Goal: Information Seeking & Learning: Learn about a topic

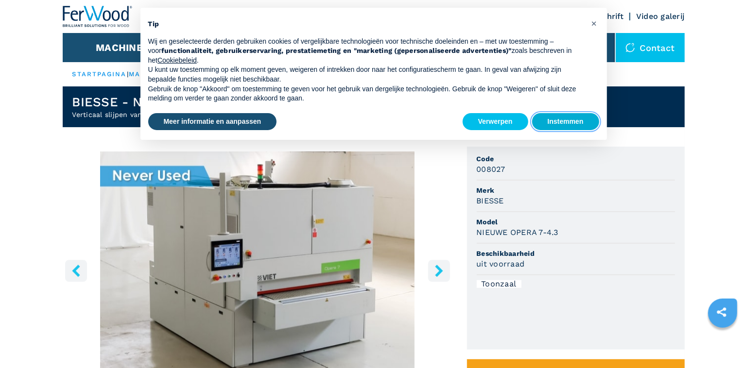
click at [564, 119] on button "Instemmen" at bounding box center [565, 121] width 67 height 17
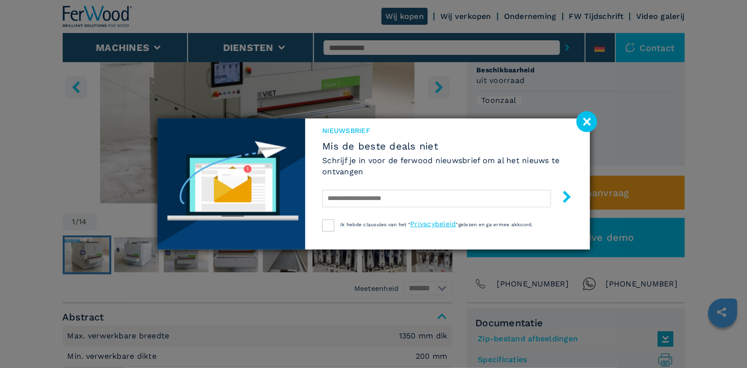
scroll to position [187, 0]
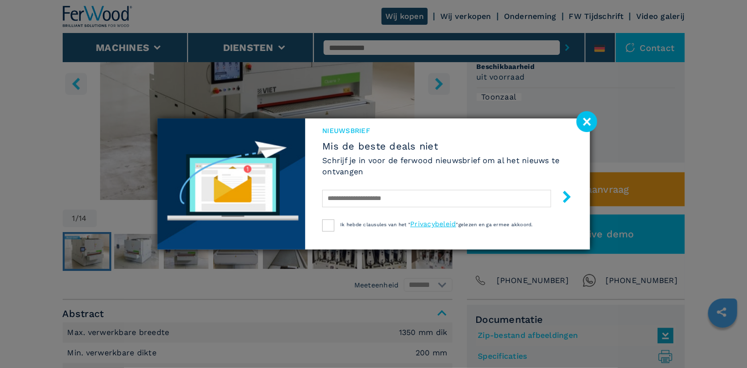
click at [586, 124] on image at bounding box center [586, 121] width 21 height 21
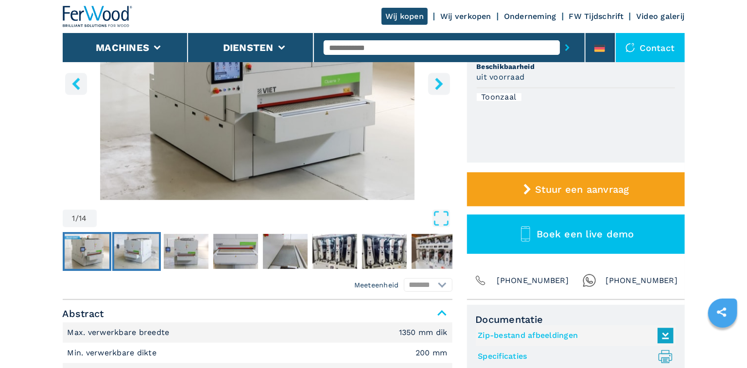
click at [141, 256] on img "Ga naar dia 2" at bounding box center [136, 251] width 45 height 35
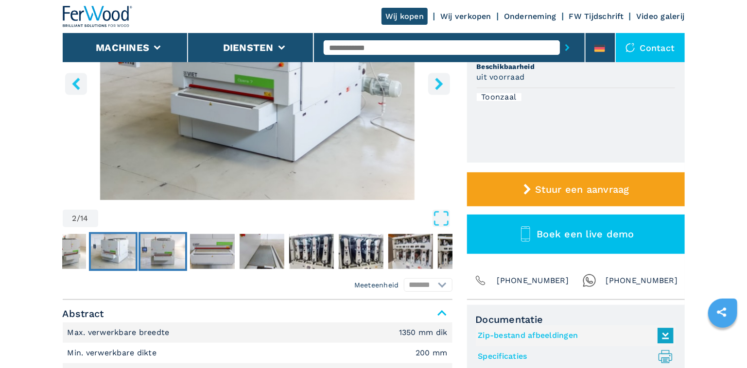
click at [173, 254] on img "Ga naar dia 3" at bounding box center [162, 251] width 45 height 35
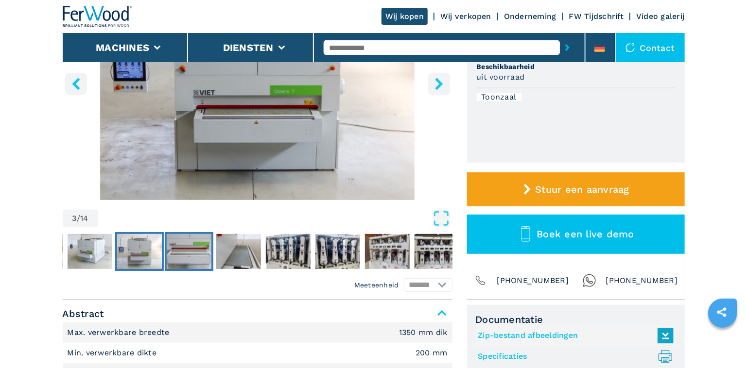
click at [211, 251] on button "Ga naar dia 4" at bounding box center [189, 251] width 49 height 39
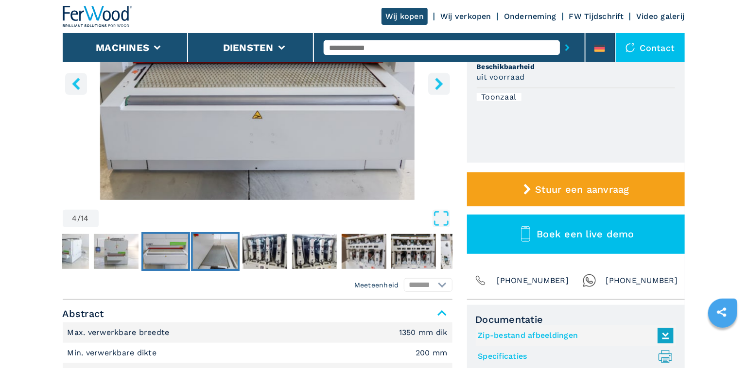
click at [238, 247] on button "Ga naar dia 5" at bounding box center [215, 251] width 49 height 39
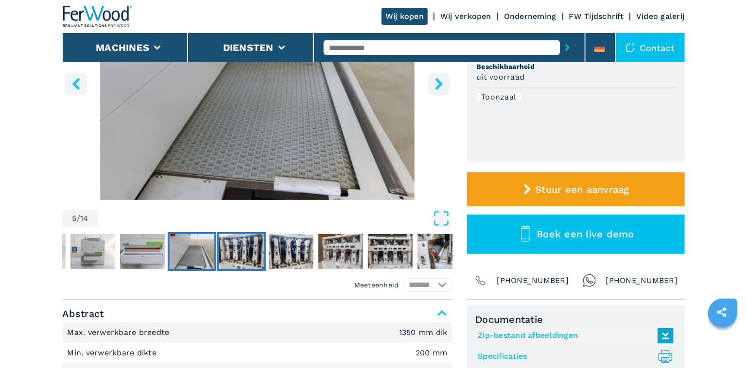
click at [243, 244] on img "Ga naar dia 6" at bounding box center [241, 251] width 45 height 35
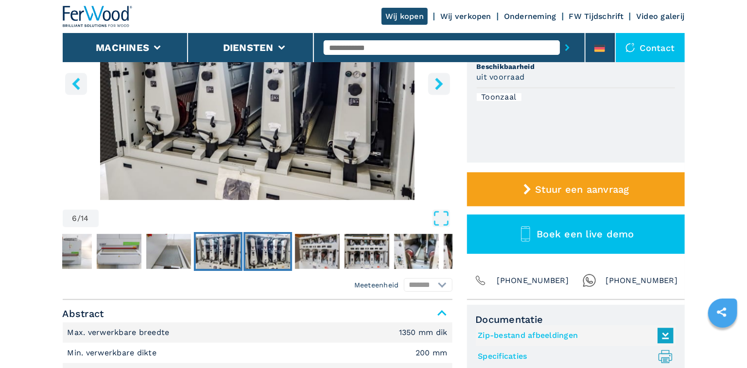
click at [283, 240] on img "Ga naar dia 7" at bounding box center [267, 251] width 45 height 35
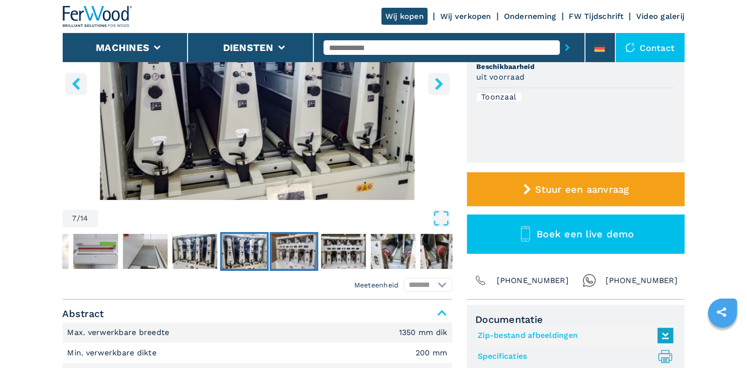
click at [305, 246] on img "Ga naar dia 8" at bounding box center [294, 251] width 45 height 35
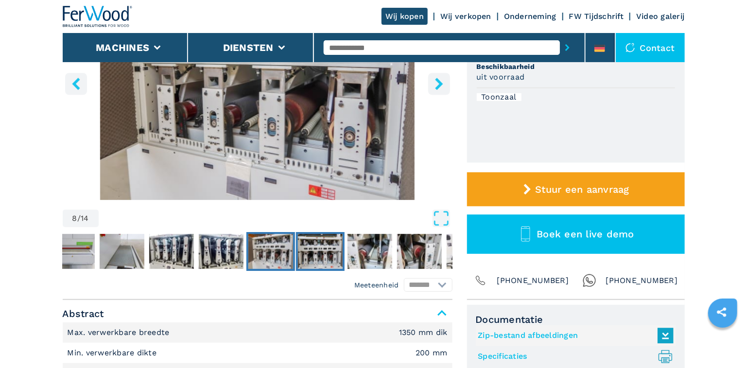
click at [330, 246] on img "Ga naar dia 9" at bounding box center [320, 251] width 45 height 35
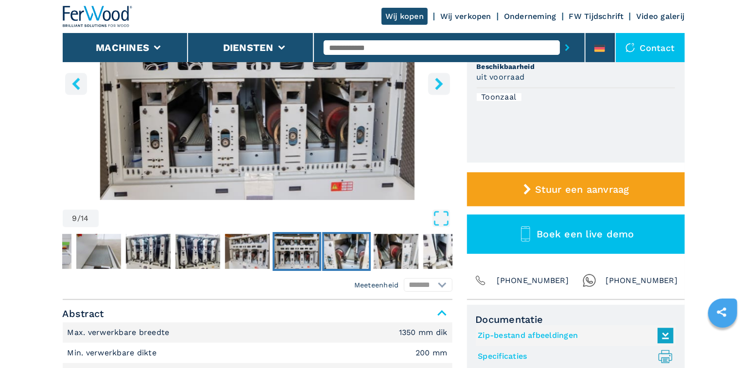
click at [346, 245] on img "Ga naar dia 10" at bounding box center [346, 251] width 45 height 35
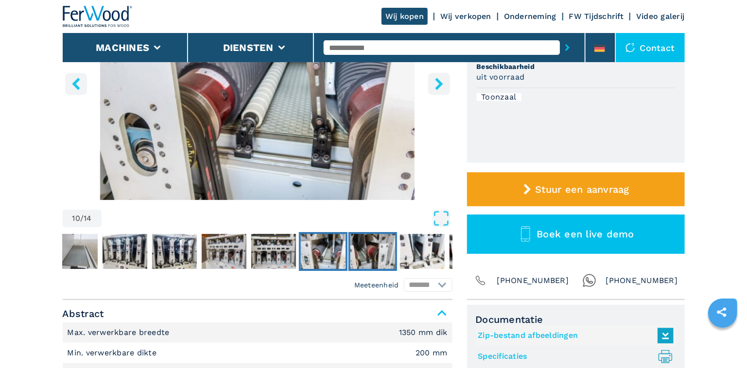
click at [367, 245] on img "Ga naar dia 11" at bounding box center [372, 251] width 45 height 35
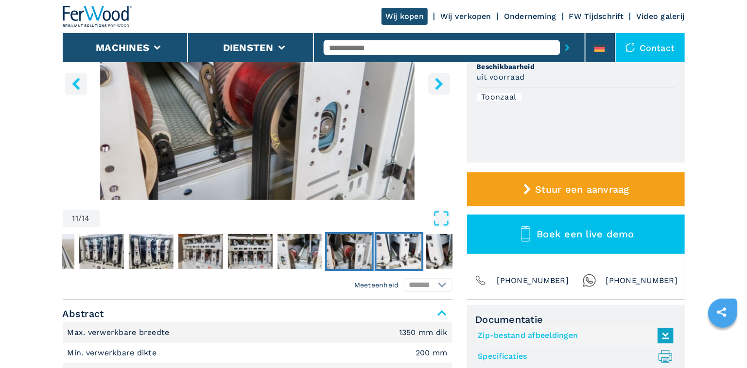
click at [397, 248] on img "Ga naar dia 12" at bounding box center [399, 251] width 45 height 35
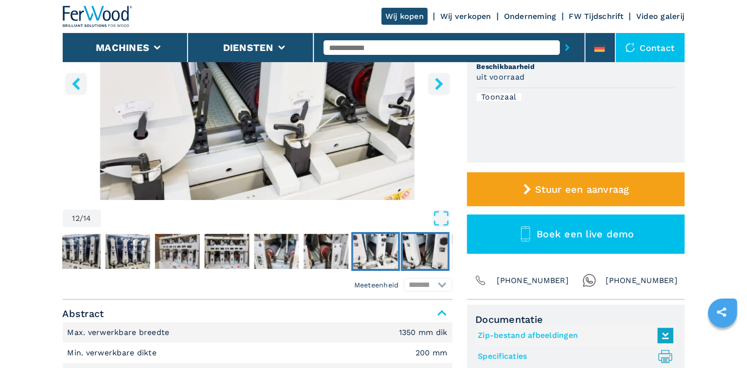
click at [421, 247] on img "Ga naar dia 13" at bounding box center [425, 251] width 45 height 35
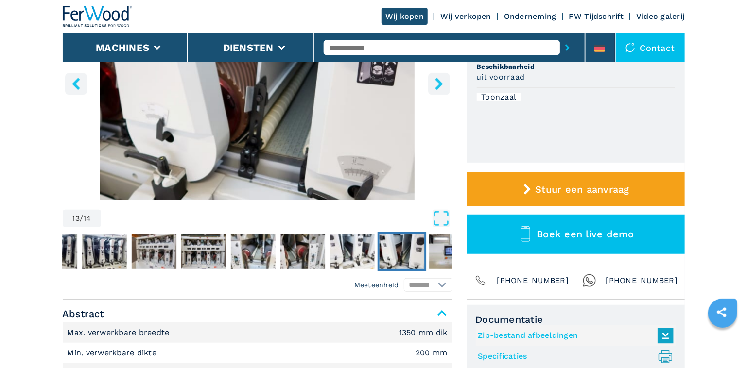
click at [412, 251] on img "Ga naar dia 13" at bounding box center [402, 251] width 45 height 35
click at [433, 246] on img "Ga naar dia 14" at bounding box center [451, 251] width 45 height 35
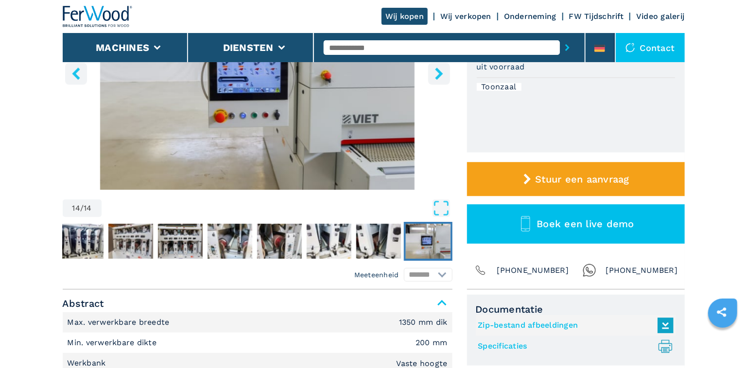
scroll to position [395, 0]
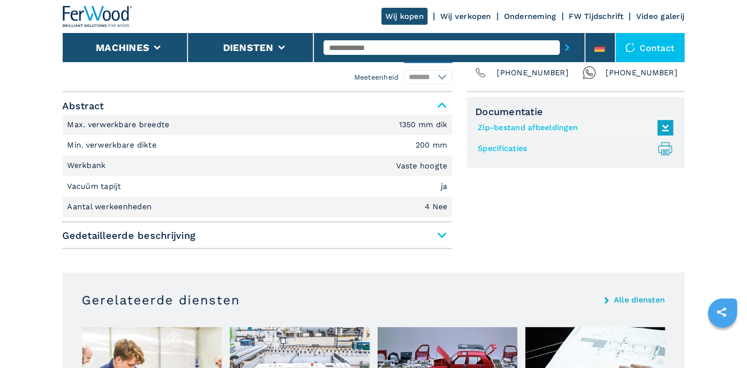
click at [441, 232] on span "Gedetailleerde beschrijving" at bounding box center [258, 235] width 390 height 17
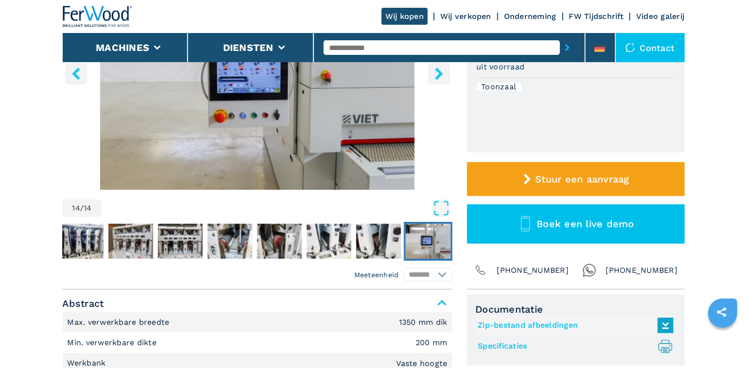
scroll to position [0, 0]
